Goal: Transaction & Acquisition: Purchase product/service

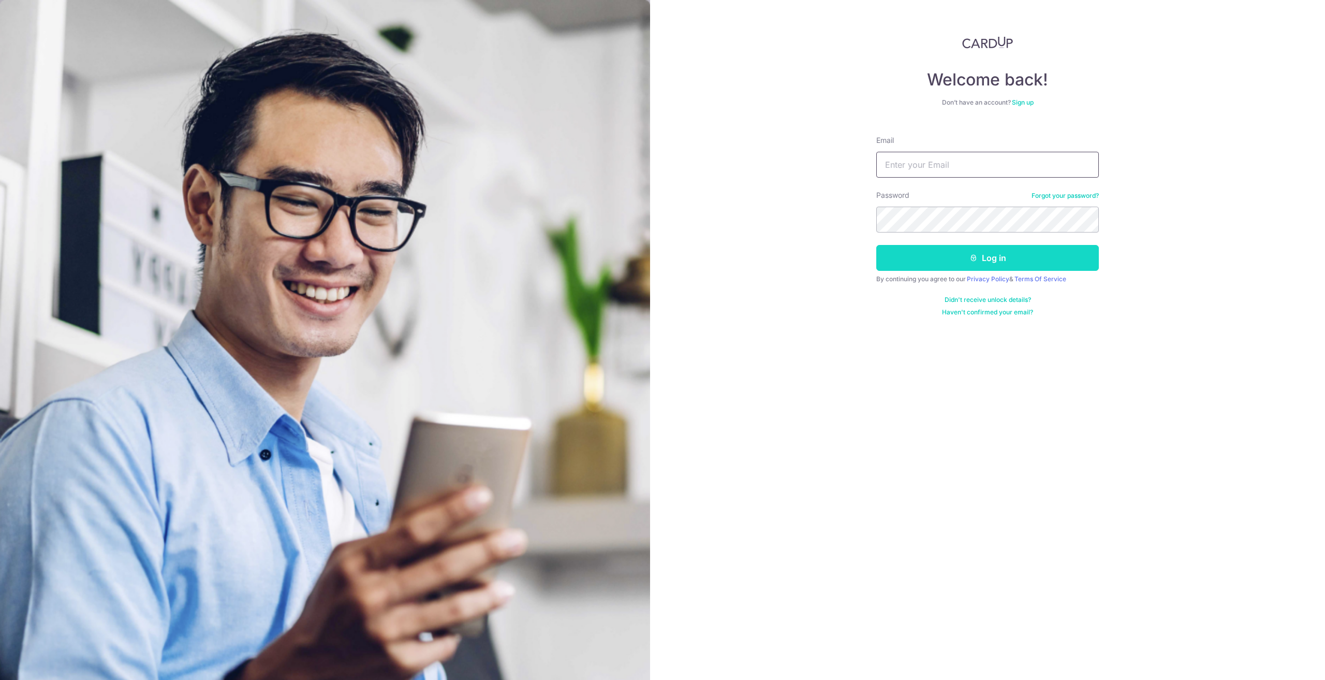
type input "[EMAIL_ADDRESS][DOMAIN_NAME]"
click at [950, 254] on button "Log in" at bounding box center [987, 258] width 223 height 26
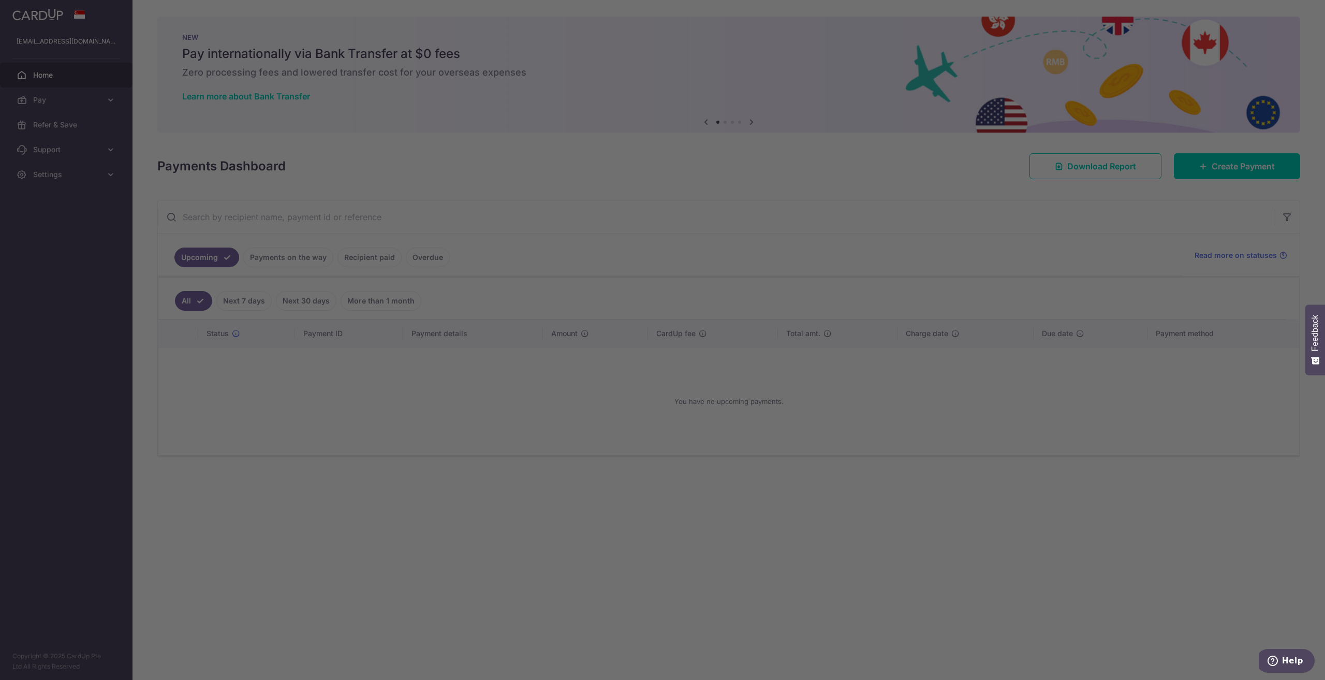
click at [438, 212] on div at bounding box center [669, 343] width 1339 height 686
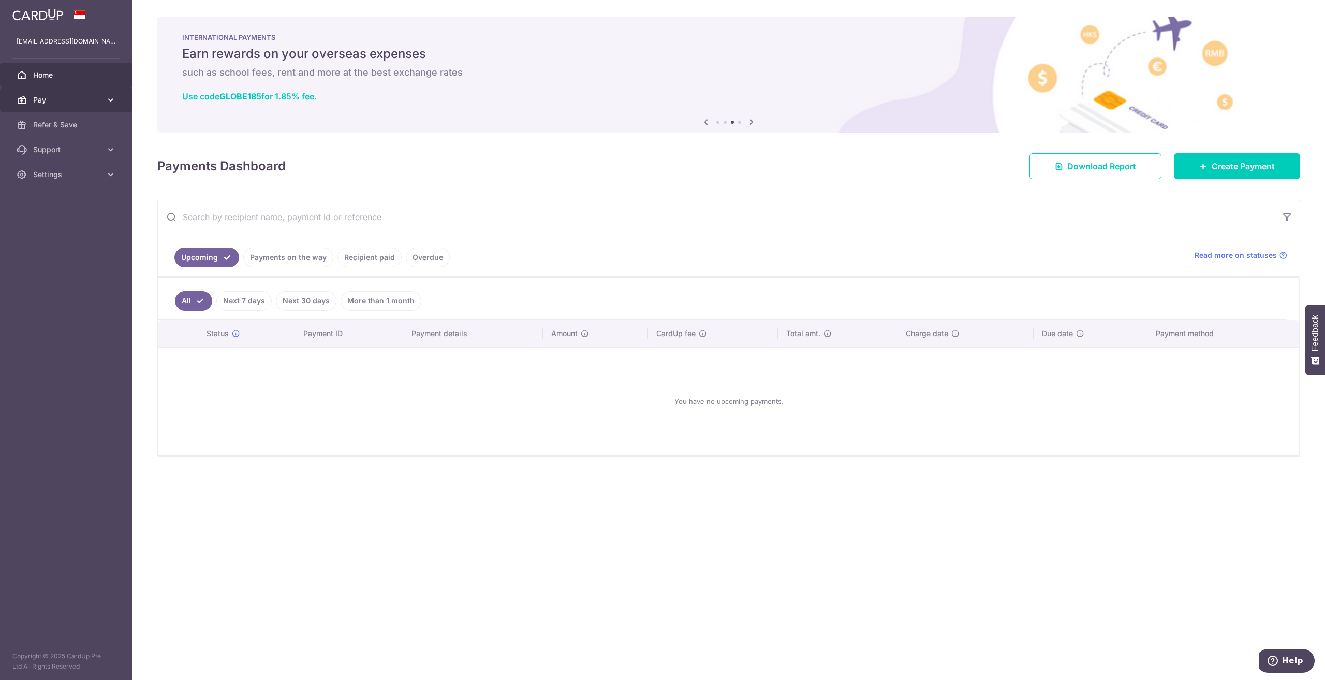
click at [93, 100] on span "Pay" at bounding box center [67, 100] width 68 height 10
click at [72, 131] on link "Payments" at bounding box center [66, 124] width 133 height 25
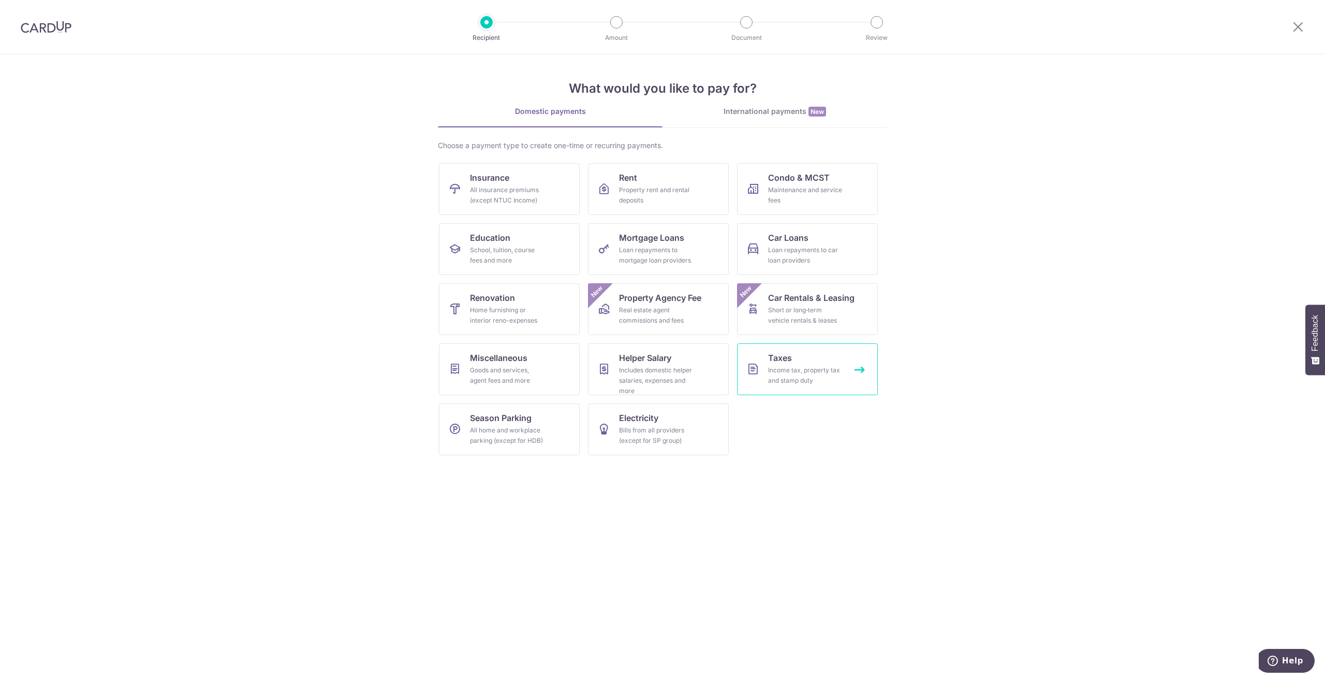
click at [820, 384] on div "Income tax, property tax and stamp duty" at bounding box center [805, 375] width 75 height 21
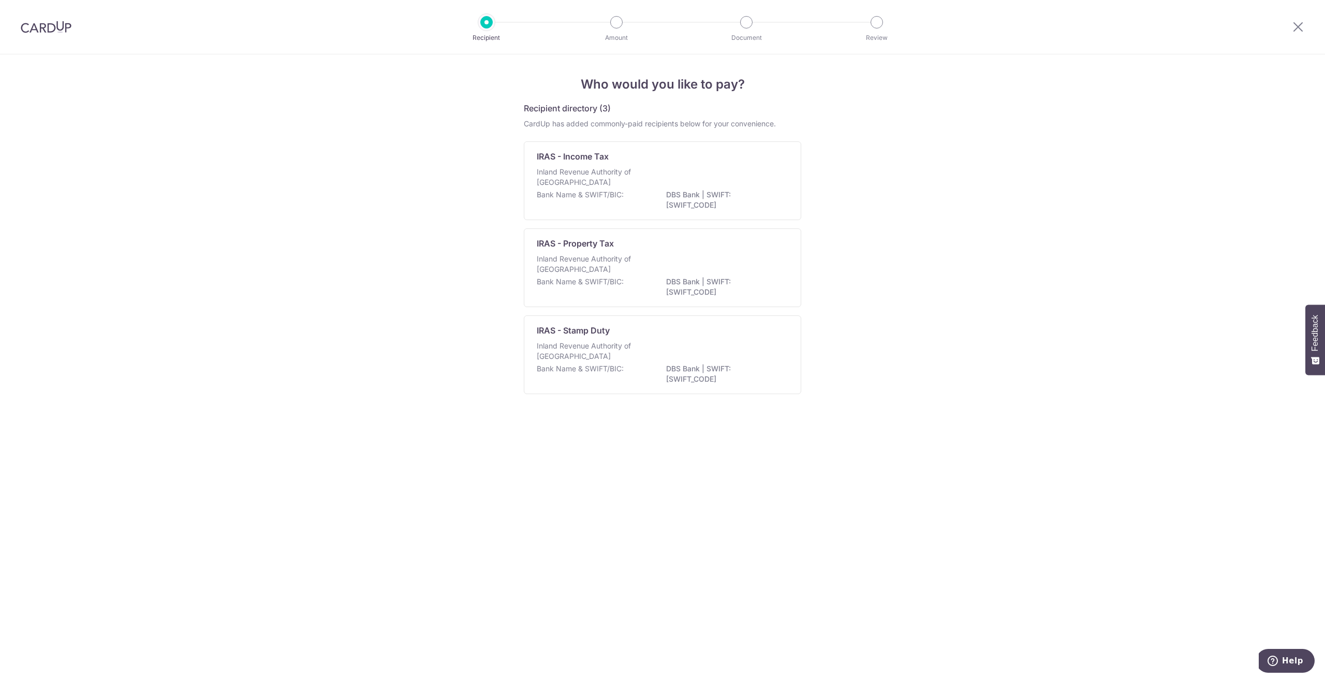
click at [585, 189] on div "Inland Revenue Authority of Singapore" at bounding box center [663, 178] width 252 height 23
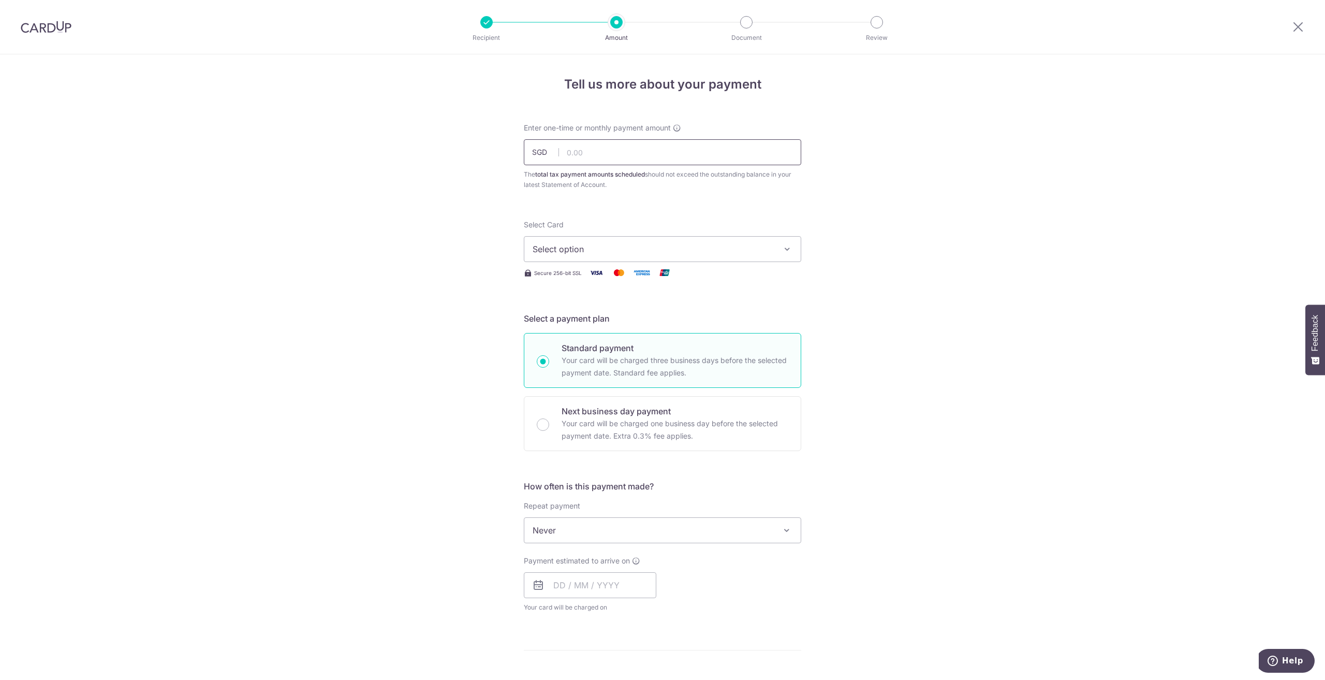
click at [615, 149] on input "text" at bounding box center [662, 152] width 277 height 26
click at [898, 184] on div "Tell us more about your payment Enter one-time or monthly payment amount SGD 46…" at bounding box center [662, 534] width 1325 height 961
drag, startPoint x: 644, startPoint y: 148, endPoint x: 641, endPoint y: 156, distance: 9.3
click at [643, 151] on input "467.16" at bounding box center [662, 152] width 277 height 26
type input "464.65"
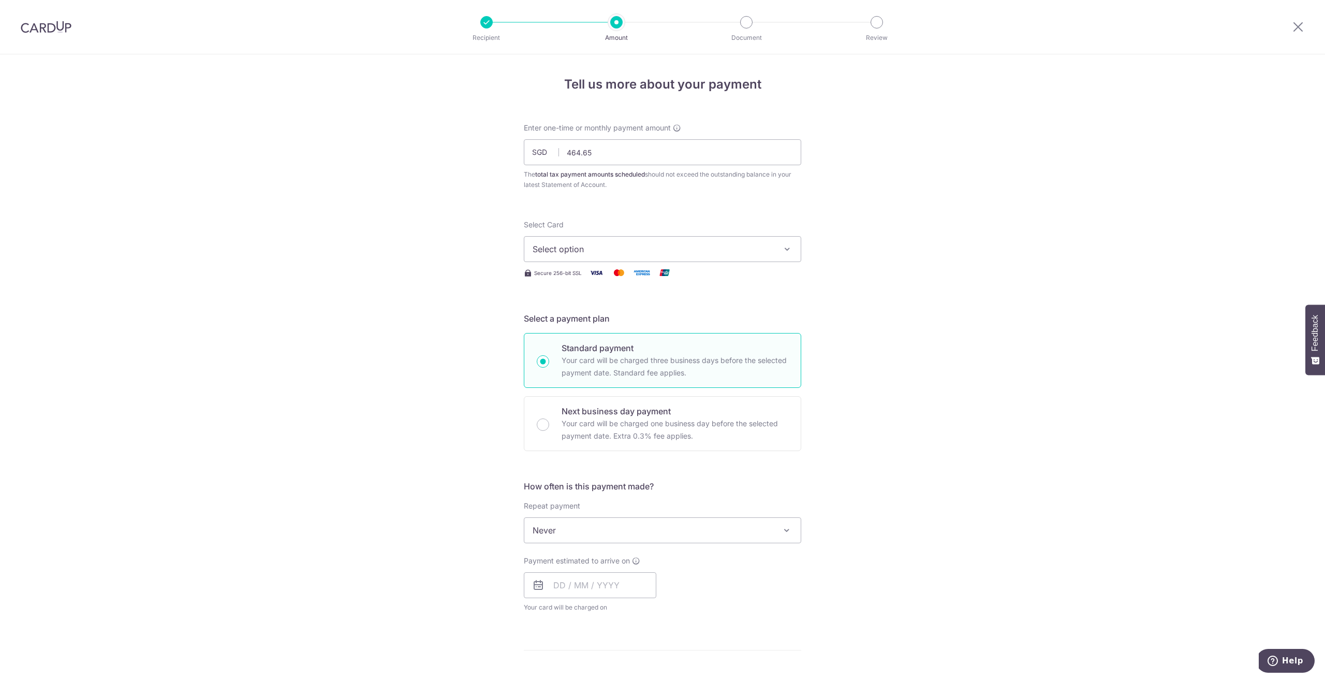
click at [918, 180] on div "Tell us more about your payment Enter one-time or monthly payment amount SGD 46…" at bounding box center [662, 534] width 1325 height 961
click at [621, 261] on button "Select option" at bounding box center [662, 249] width 277 height 26
click at [630, 327] on span "**** 9192" at bounding box center [663, 323] width 260 height 12
click at [610, 527] on span "Never" at bounding box center [662, 530] width 276 height 25
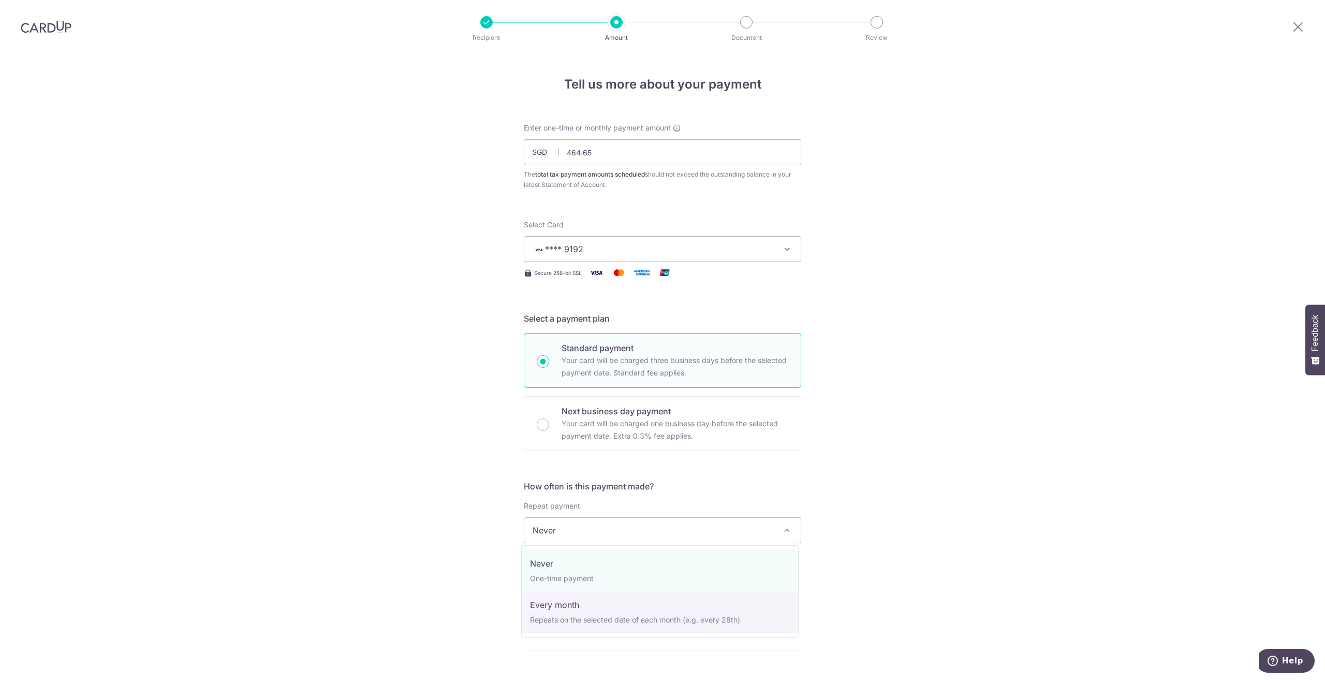
select select "3"
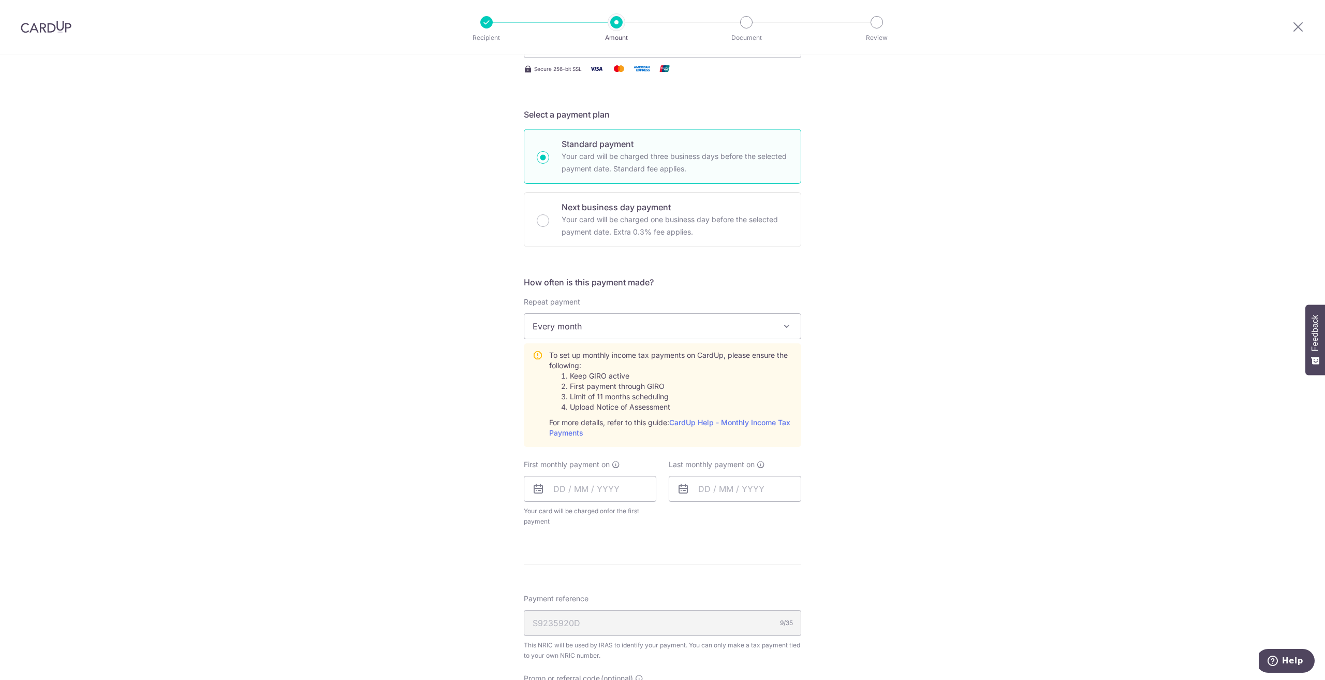
scroll to position [207, 0]
click at [655, 374] on li "Keep GIRO active" at bounding box center [681, 373] width 223 height 10
drag, startPoint x: 565, startPoint y: 384, endPoint x: 691, endPoint y: 384, distance: 126.3
click at [691, 384] on li "First payment through GIRO" at bounding box center [681, 383] width 223 height 10
drag, startPoint x: 569, startPoint y: 392, endPoint x: 693, endPoint y: 391, distance: 123.7
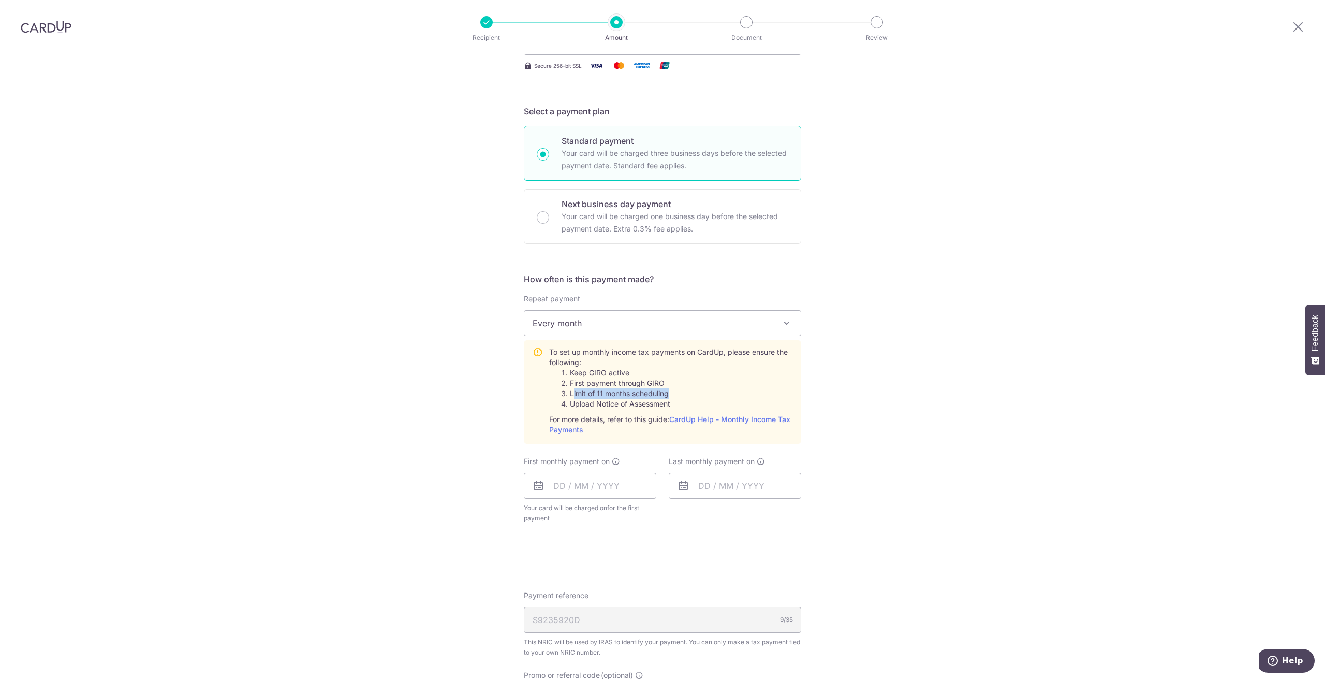
click at [693, 391] on li "Limit of 11 months scheduling" at bounding box center [681, 393] width 223 height 10
click at [585, 396] on li "Limit of 11 months scheduling" at bounding box center [681, 393] width 223 height 10
drag, startPoint x: 608, startPoint y: 393, endPoint x: 701, endPoint y: 395, distance: 93.2
click at [706, 392] on ol "Keep GIRO active First payment through GIRO Limit of 11 months scheduling Uploa…" at bounding box center [670, 388] width 243 height 41
drag, startPoint x: 570, startPoint y: 401, endPoint x: 690, endPoint y: 403, distance: 120.1
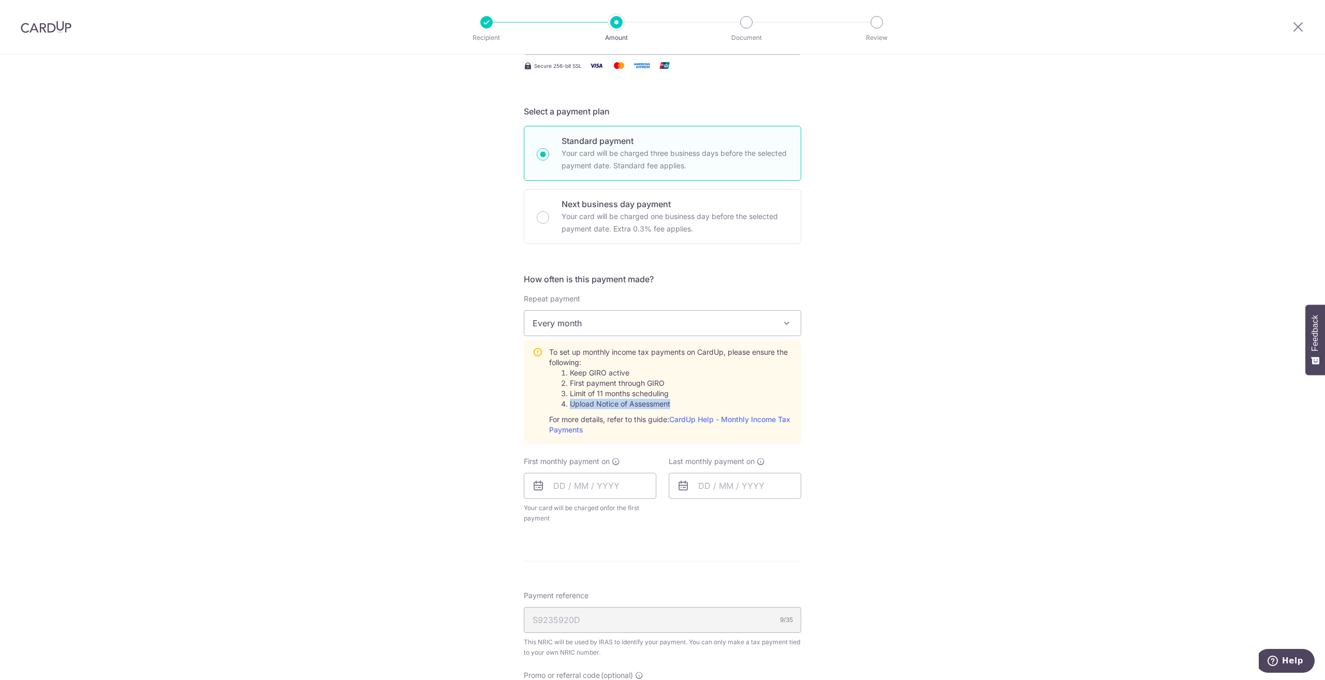
click at [690, 403] on li "Upload Notice of Assessment" at bounding box center [681, 404] width 223 height 10
click at [581, 490] on input "text" at bounding box center [590, 486] width 133 height 26
click at [883, 560] on div "Tell us more about your payment Enter one-time or monthly payment amount SGD 46…" at bounding box center [662, 386] width 1325 height 1079
click at [630, 481] on input "text" at bounding box center [590, 486] width 133 height 26
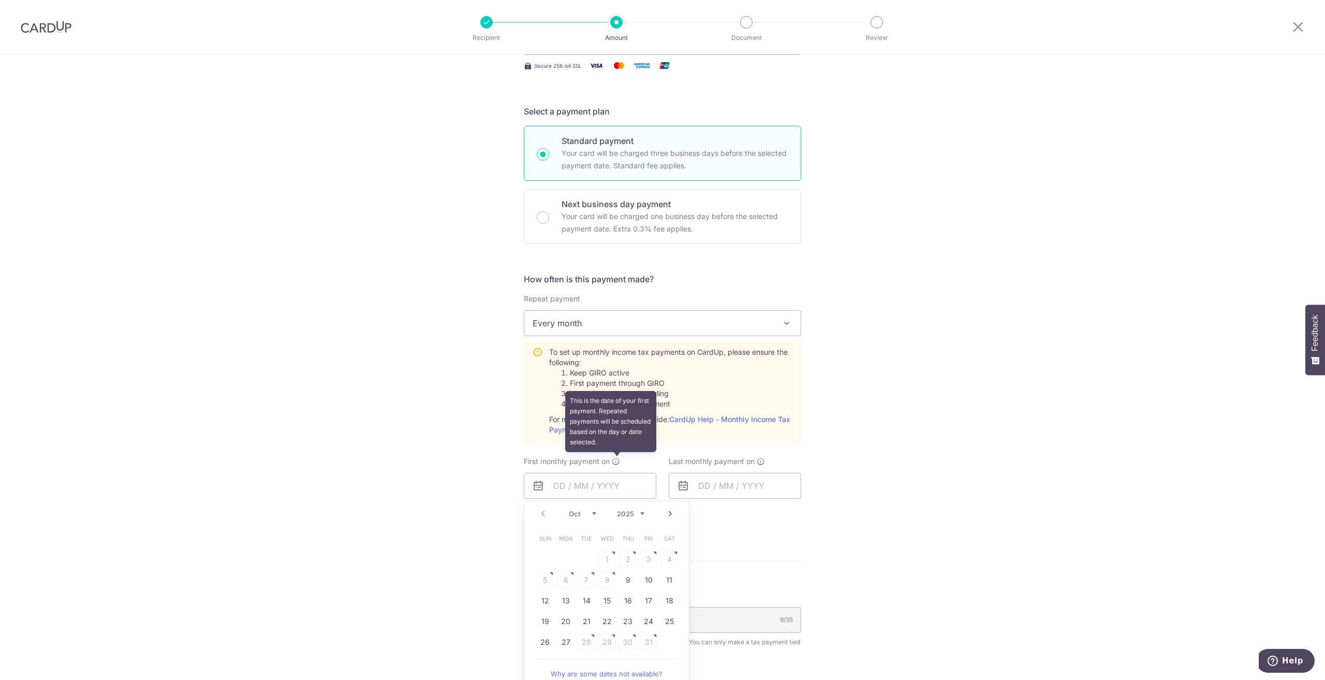
click at [616, 457] on label "First monthly payment on This is the date of your first payment. Repeated payme…" at bounding box center [572, 461] width 96 height 10
click at [620, 483] on input "text" at bounding box center [590, 486] width 133 height 26
click at [625, 578] on link "9" at bounding box center [628, 579] width 17 height 17
type input "[DATE]"
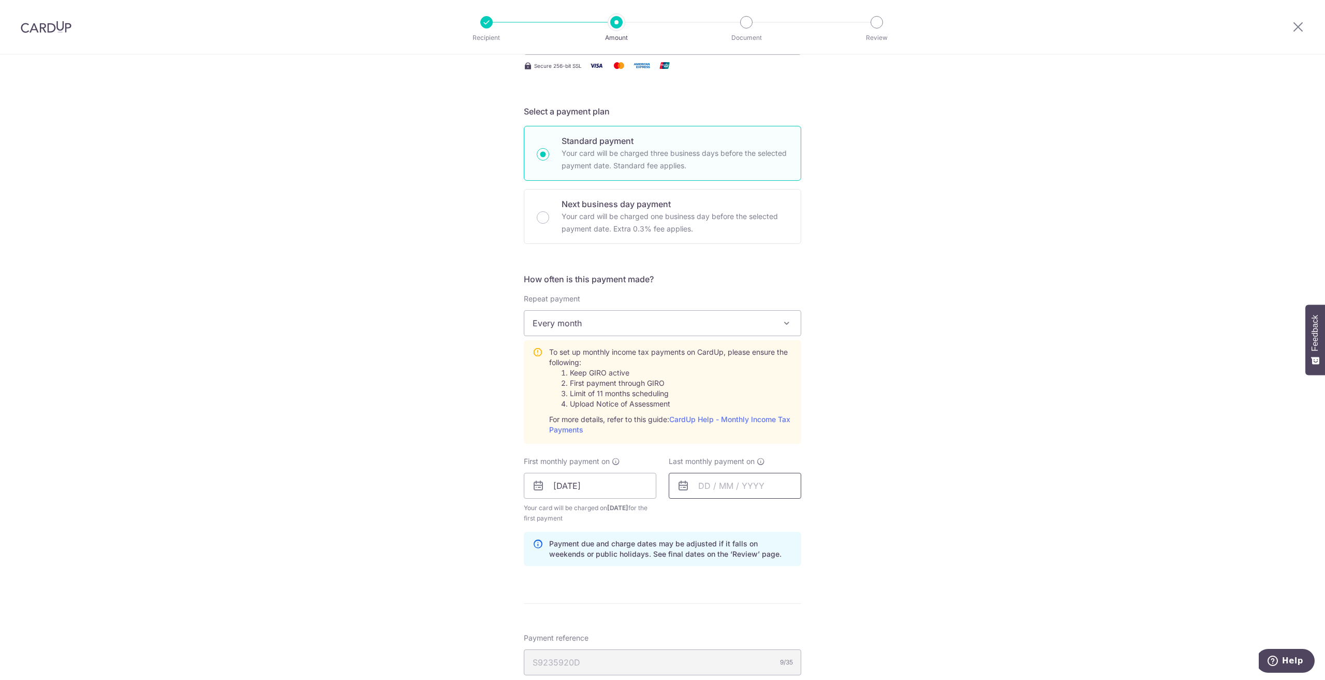
click at [775, 497] on input "text" at bounding box center [735, 486] width 133 height 26
click at [815, 516] on link "Next" at bounding box center [815, 513] width 12 height 12
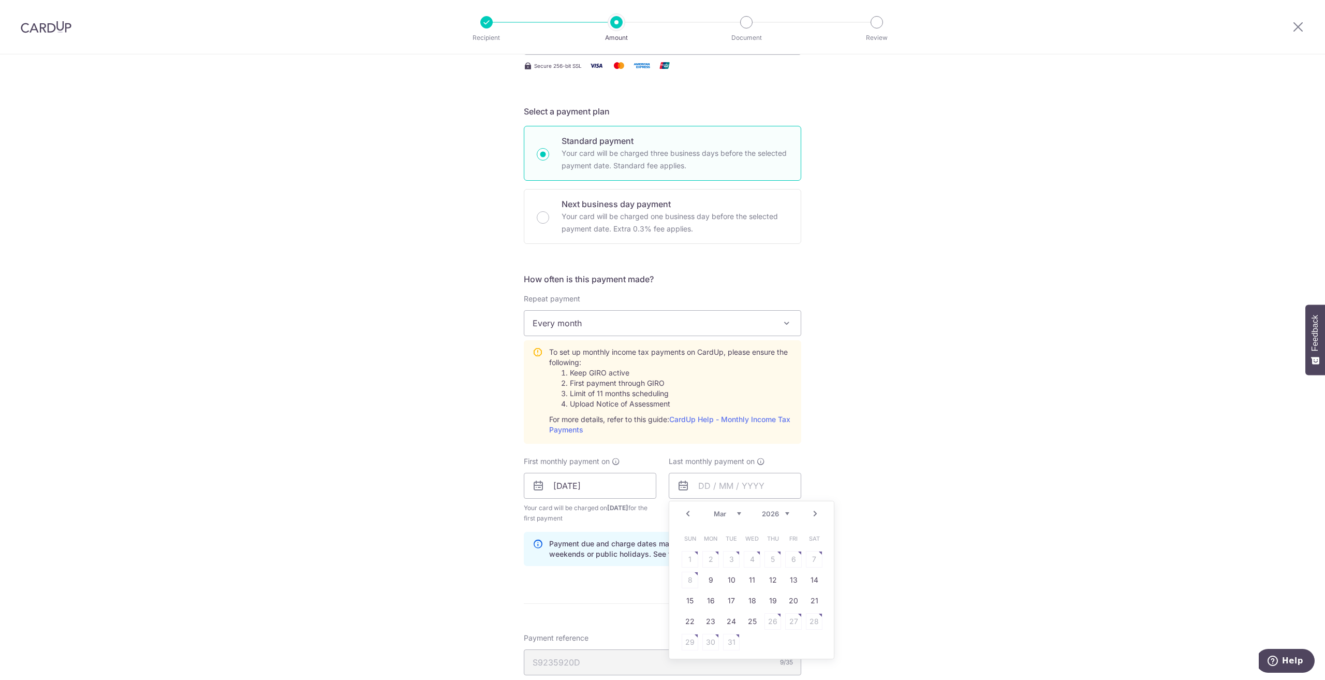
click at [815, 516] on link "Next" at bounding box center [815, 513] width 12 height 12
click at [747, 589] on table "Sun Mon Tue Wed Thu Fri Sat 1 2 3 4 5 6 7 8 9 10 11 12 13 14 15 16 17 18 19 20 …" at bounding box center [752, 590] width 145 height 124
click at [748, 575] on table "Sun Mon Tue Wed Thu Fri Sat 1 2 3 4 5 6 7 8 9 10 11 12 13 14 15 16 17 18 19 20 …" at bounding box center [752, 590] width 145 height 124
click at [807, 563] on table "Sun Mon Tue Wed Thu Fri Sat 1 2 3 4 5 6 7 8 9 10 11 12 13 14 15 16 17 18 19 20 …" at bounding box center [752, 590] width 145 height 124
click at [793, 551] on table "Sun Mon Tue Wed Thu Fri Sat 1 2 3 4 5 6 7 8 9 10 11 12 13 14 15 16 17 18 19 20 …" at bounding box center [752, 590] width 145 height 124
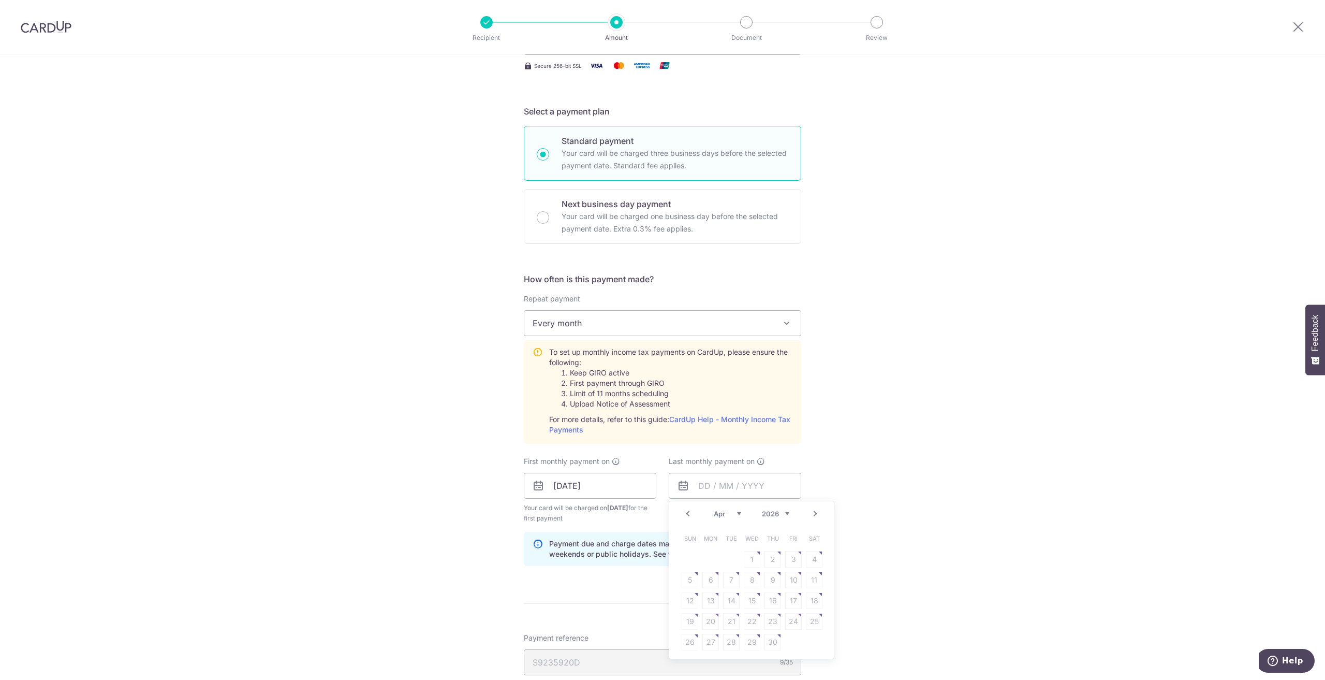
click at [683, 514] on link "Prev" at bounding box center [688, 513] width 12 height 12
click at [702, 580] on link "9" at bounding box center [710, 579] width 17 height 17
type input "[DATE]"
click at [853, 527] on div "Tell us more about your payment Enter one-time or monthly payment amount SGD 46…" at bounding box center [662, 408] width 1325 height 1122
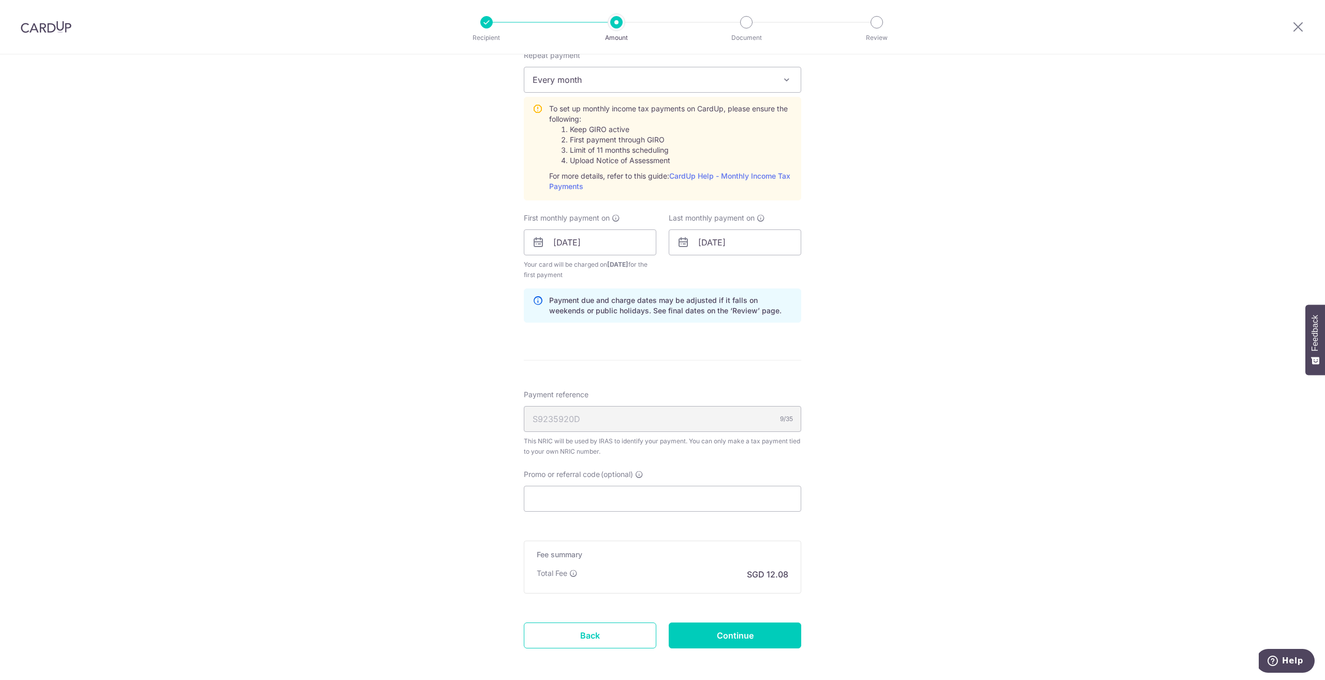
scroll to position [466, 0]
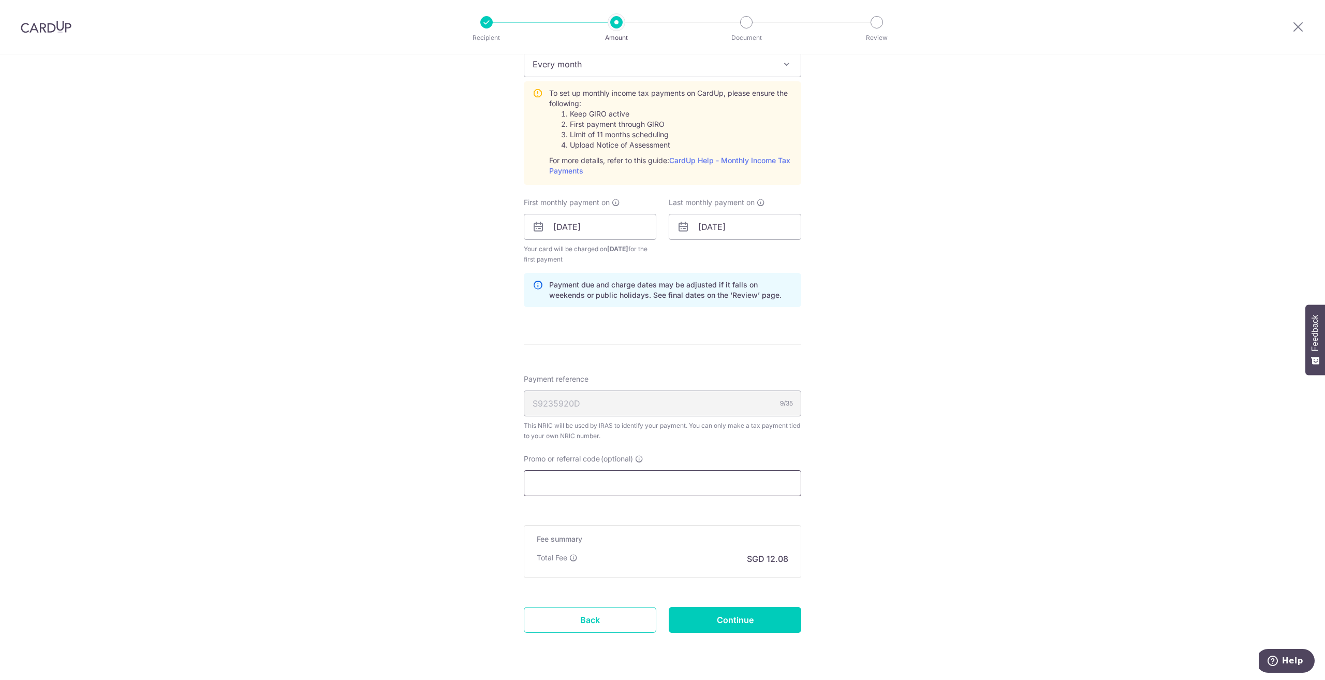
click at [767, 478] on input "Promo or referral code (optional)" at bounding box center [662, 483] width 277 height 26
paste input "VTAX25R"
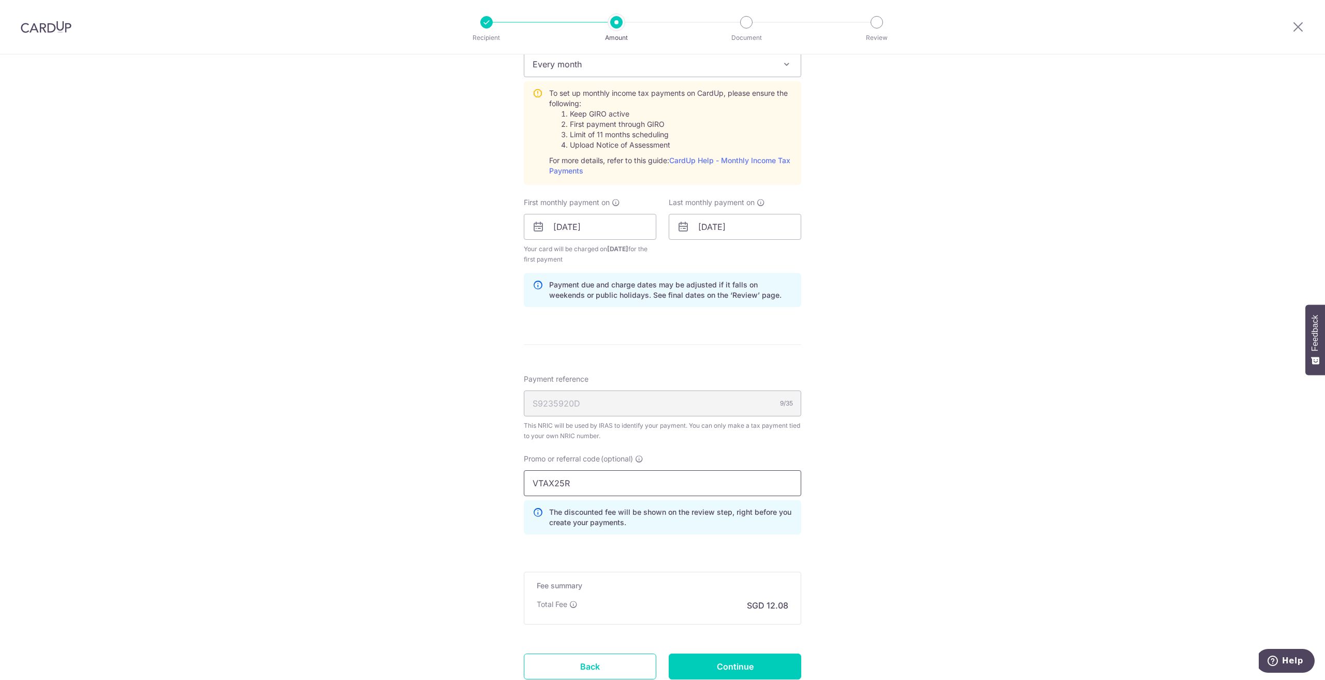
type input "VTAX25R"
click at [908, 482] on div "Tell us more about your payment Enter one-time or monthly payment amount SGD 46…" at bounding box center [662, 172] width 1325 height 1168
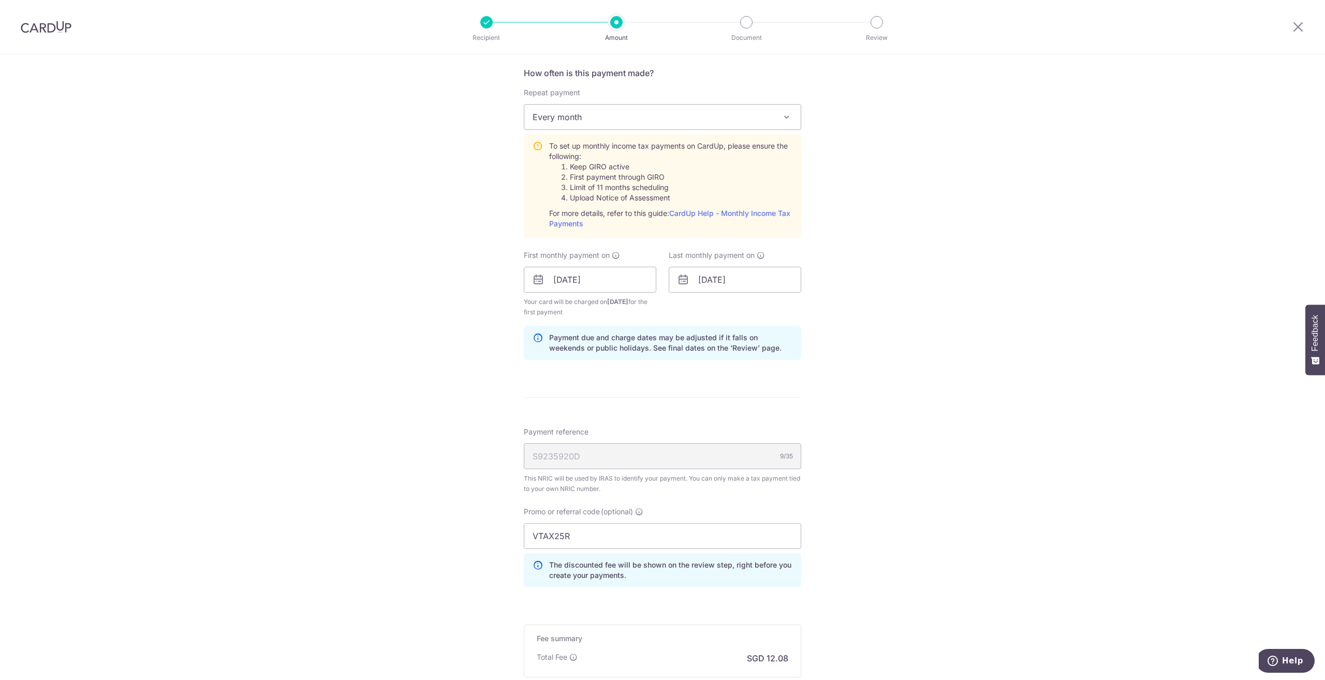
scroll to position [543, 0]
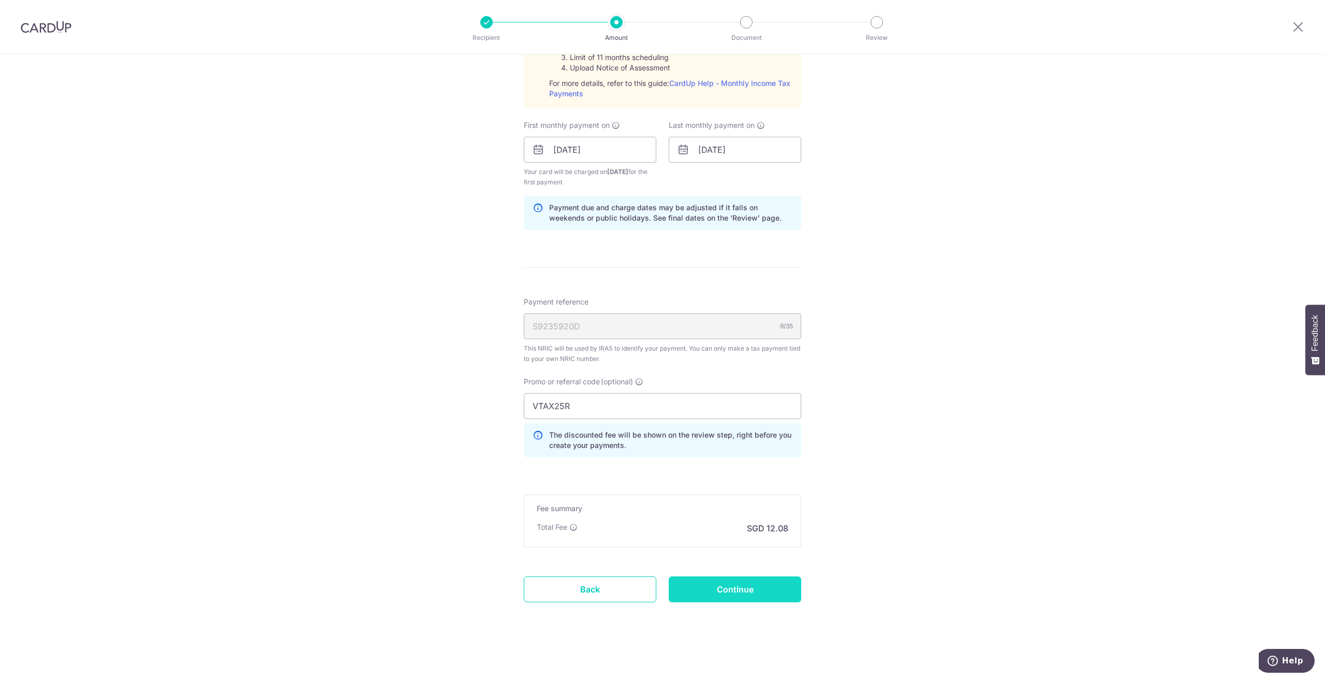
click at [781, 587] on input "Continue" at bounding box center [735, 589] width 133 height 26
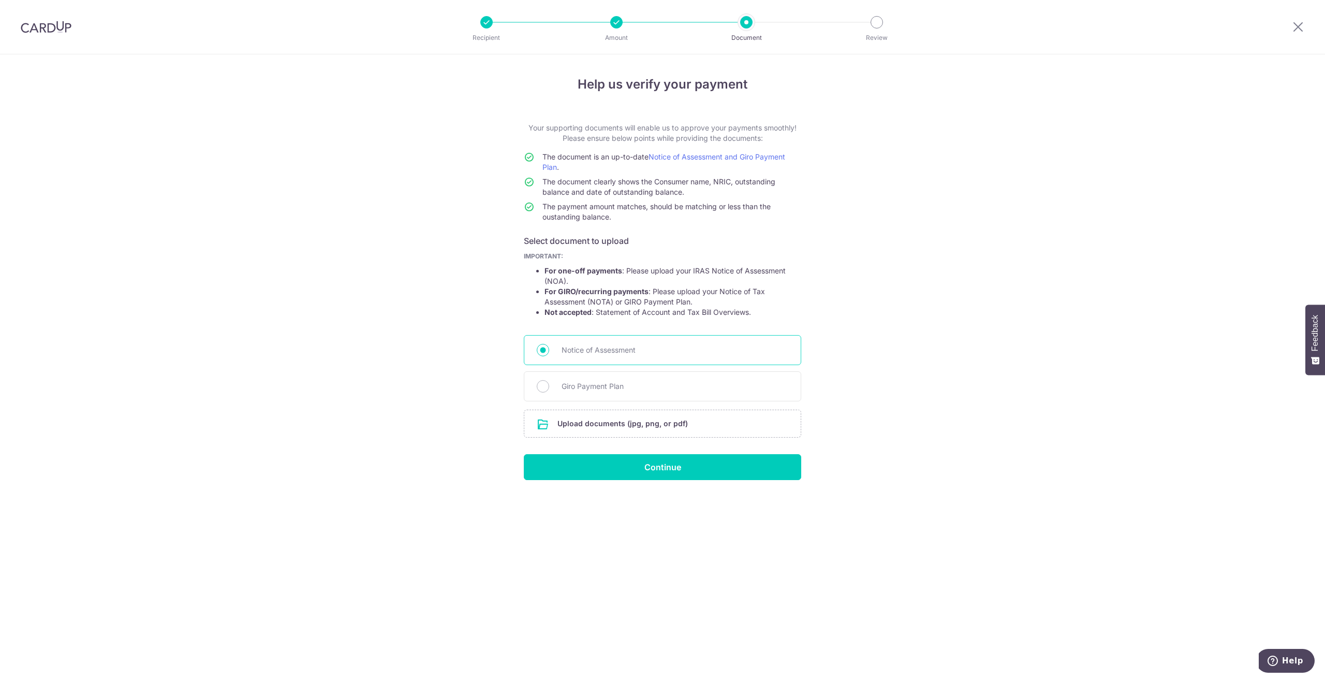
click at [614, 347] on span "Notice of Assessment" at bounding box center [675, 350] width 227 height 12
click at [549, 347] on input "Notice of Assessment" at bounding box center [543, 350] width 12 height 12
click at [627, 420] on input "file" at bounding box center [662, 423] width 276 height 27
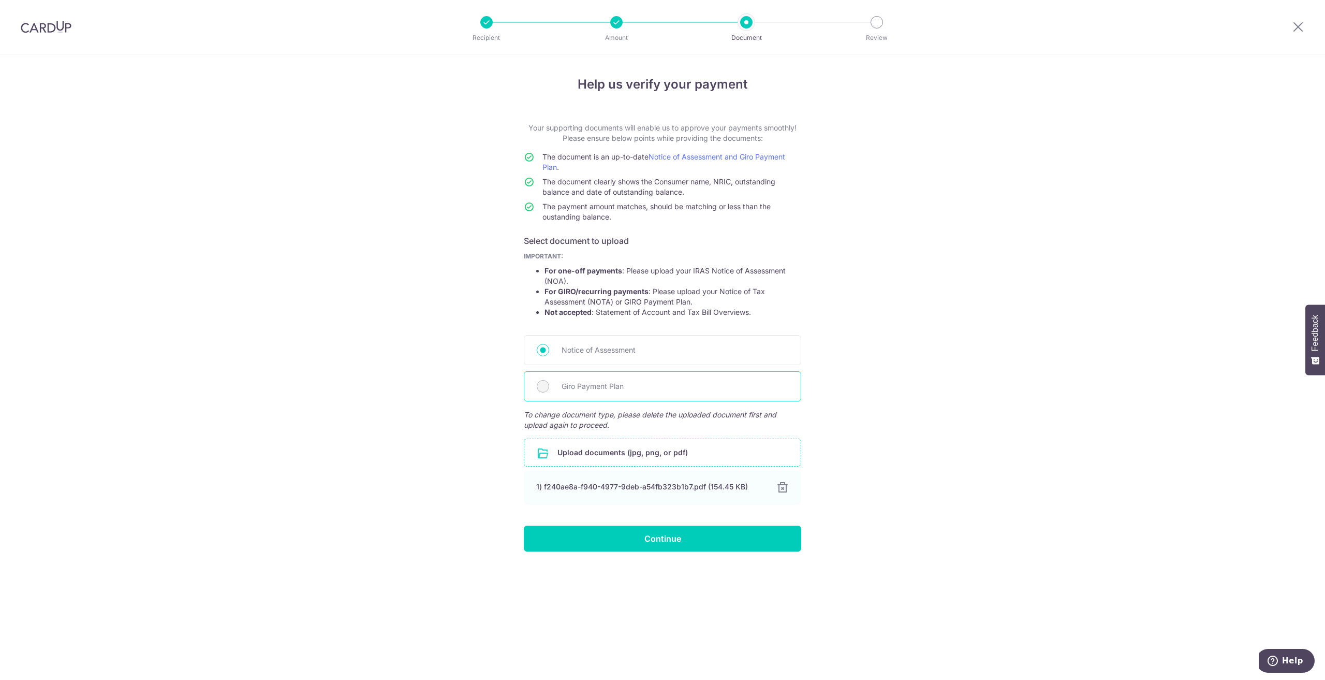
click at [598, 386] on span "Giro Payment Plan" at bounding box center [675, 386] width 227 height 12
drag, startPoint x: 598, startPoint y: 300, endPoint x: 721, endPoint y: 304, distance: 122.7
click at [721, 304] on li "For GIRO/recurring payments : Please upload your Notice of Tax Assessment (NOTA…" at bounding box center [673, 296] width 257 height 21
drag, startPoint x: 721, startPoint y: 304, endPoint x: 686, endPoint y: 308, distance: 34.9
click at [721, 305] on li "For GIRO/recurring payments : Please upload your Notice of Tax Assessment (NOTA…" at bounding box center [673, 296] width 257 height 21
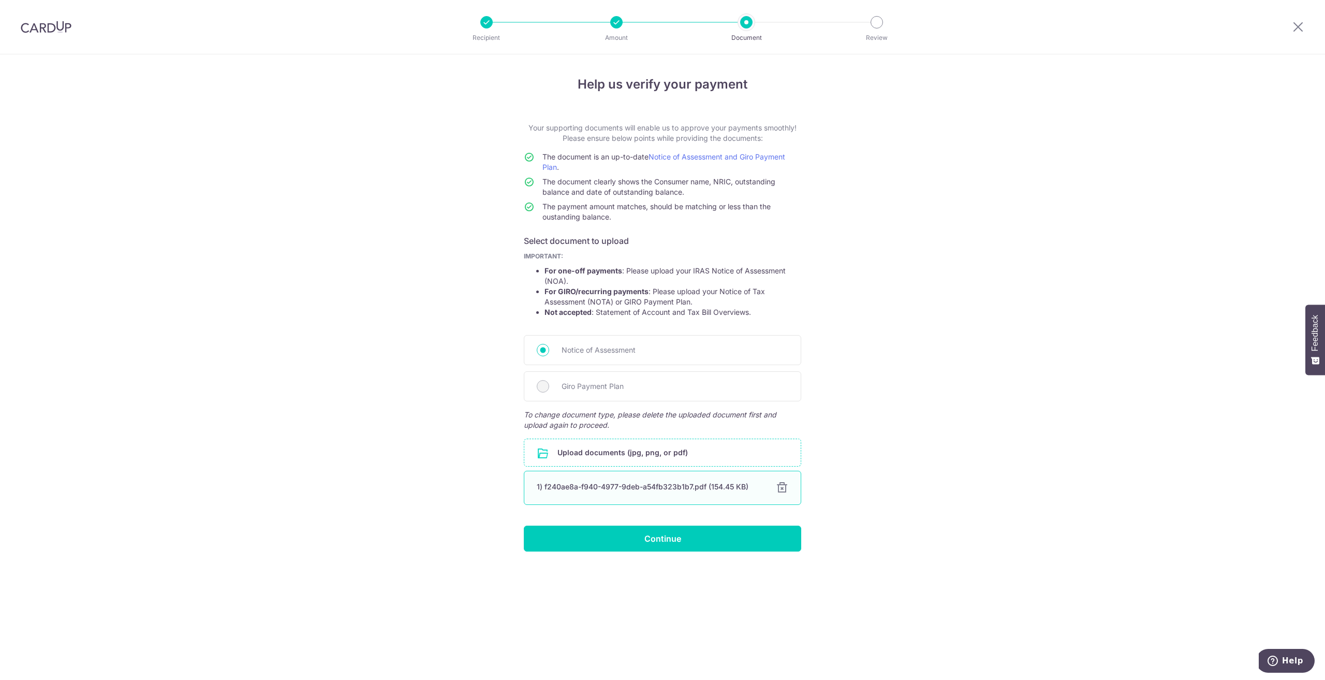
click at [777, 486] on div at bounding box center [782, 487] width 12 height 12
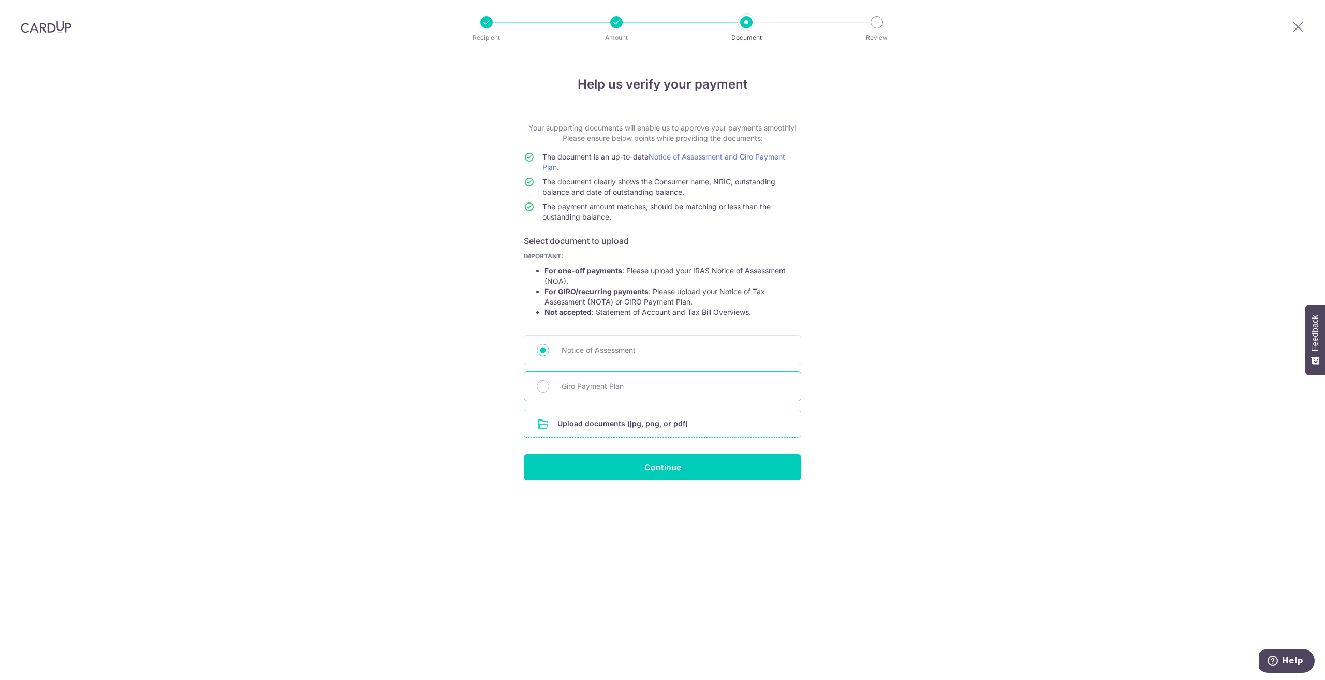
click at [589, 383] on span "Giro Payment Plan" at bounding box center [675, 386] width 227 height 12
click at [549, 383] on input "Giro Payment Plan" at bounding box center [543, 386] width 12 height 12
radio input "true"
click at [632, 428] on input "file" at bounding box center [662, 423] width 276 height 27
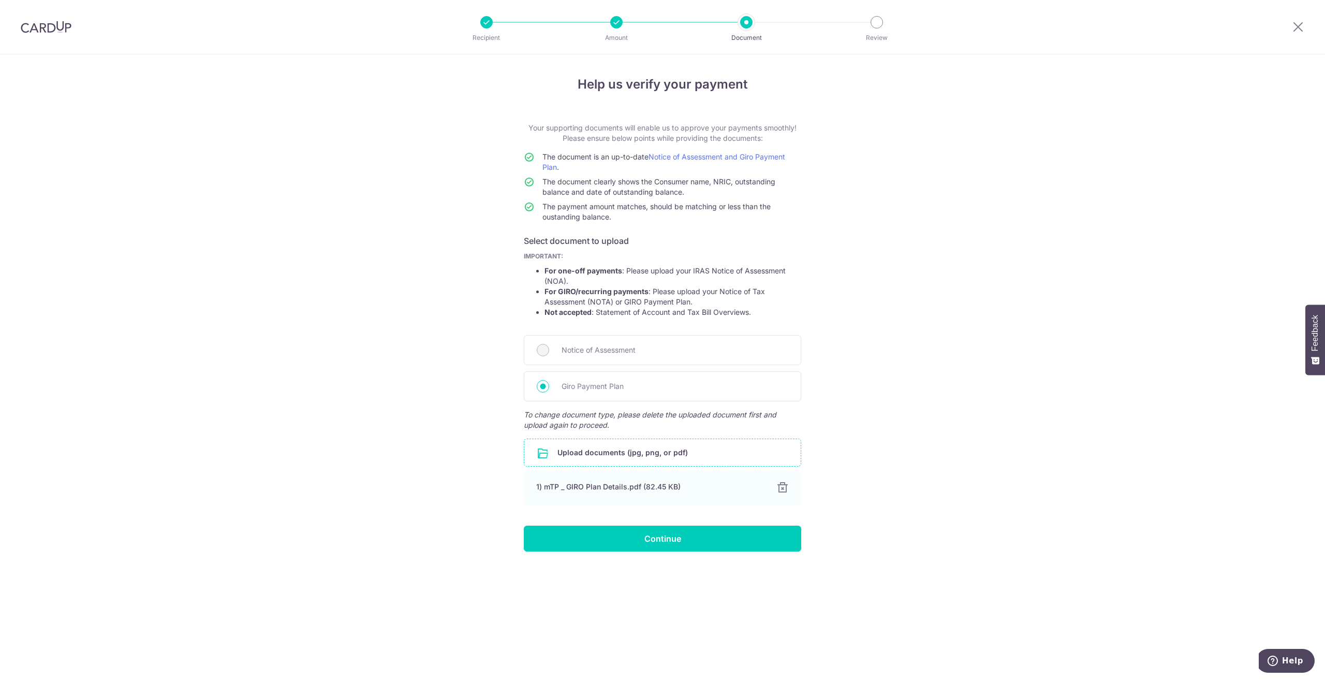
drag, startPoint x: 443, startPoint y: 379, endPoint x: 473, endPoint y: 399, distance: 35.5
click at [443, 379] on div "Help us verify your payment Your supporting documents will enable us to approve…" at bounding box center [662, 366] width 1325 height 625
click at [675, 528] on input "Continue" at bounding box center [662, 538] width 277 height 26
